Goal: Task Accomplishment & Management: Use online tool/utility

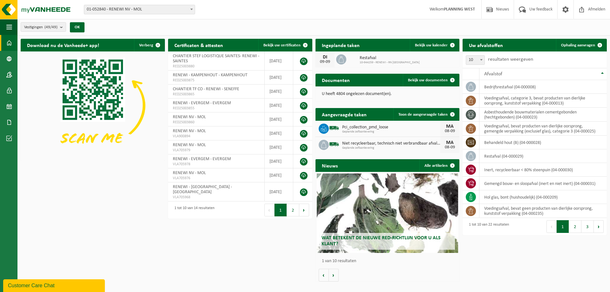
click at [146, 6] on span "01-052840 - RENEWI NV - MOL" at bounding box center [139, 9] width 111 height 9
type input "eeklo"
select select "1811"
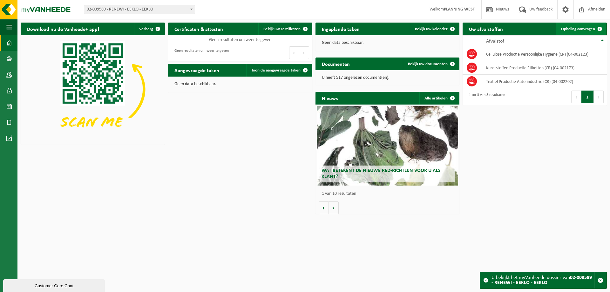
click at [586, 29] on span "Ophaling aanvragen" at bounding box center [578, 29] width 34 height 4
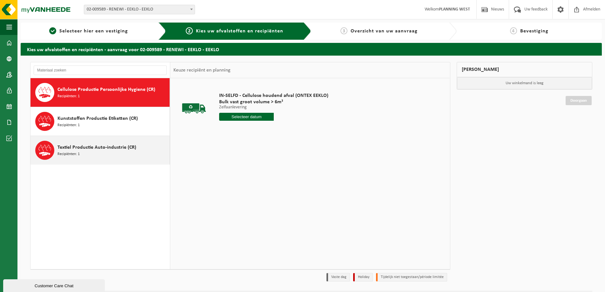
click at [106, 150] on span "Textiel Productie Auto-industrie (CR)" at bounding box center [97, 148] width 79 height 8
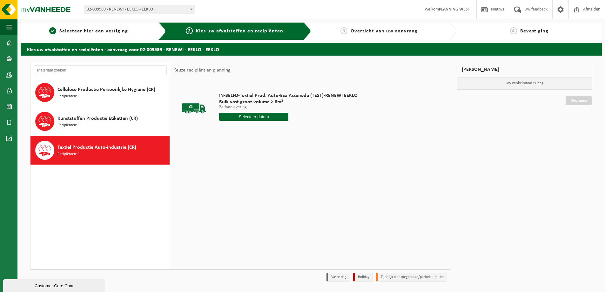
click at [262, 117] on input "text" at bounding box center [253, 117] width 69 height 8
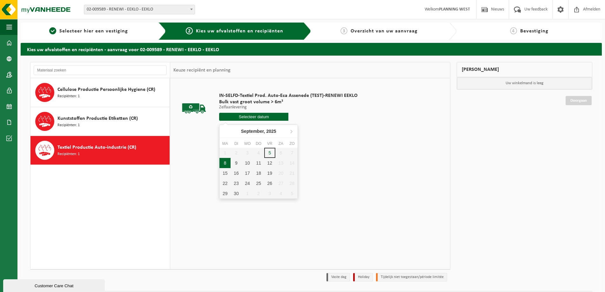
click at [227, 165] on div "8" at bounding box center [225, 163] width 11 height 10
type input "Van 2025-09-08"
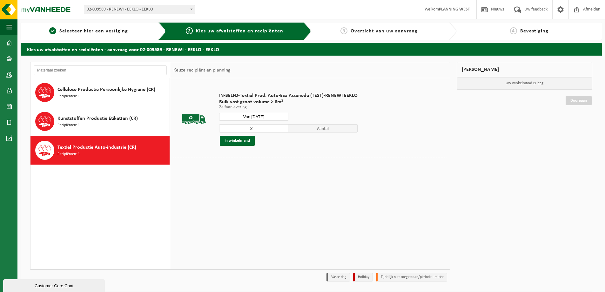
type input "2"
click at [283, 126] on input "2" at bounding box center [253, 128] width 69 height 8
click at [240, 141] on button "In winkelmand" at bounding box center [237, 141] width 35 height 10
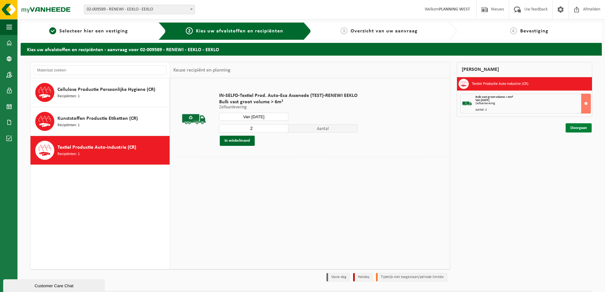
click at [577, 126] on link "Doorgaan" at bounding box center [579, 127] width 26 height 9
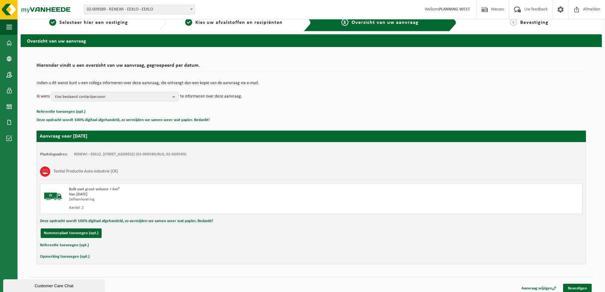
scroll to position [13, 0]
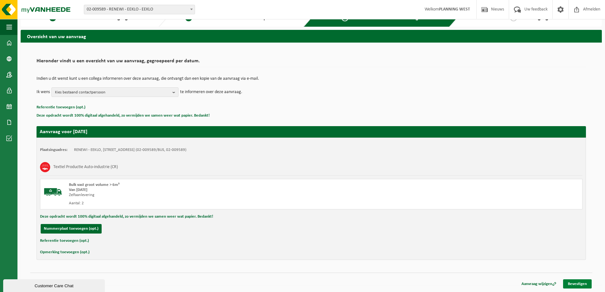
click at [572, 283] on link "Bevestigen" at bounding box center [578, 283] width 29 height 9
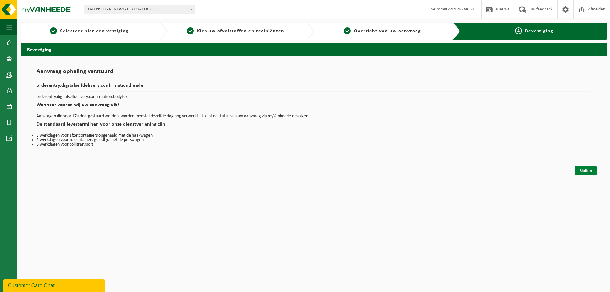
click at [589, 171] on link "Sluiten" at bounding box center [586, 170] width 22 height 9
